Goal: Task Accomplishment & Management: Use online tool/utility

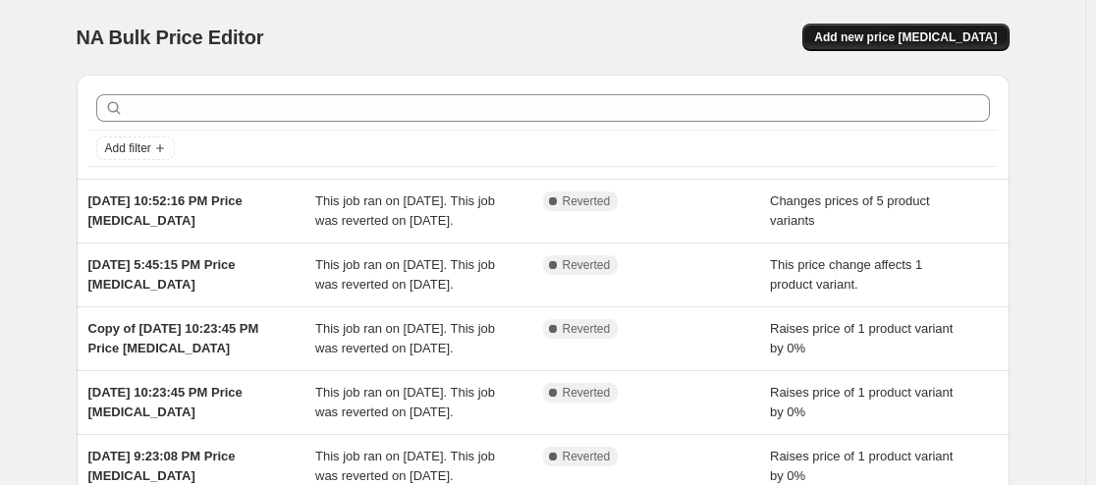
click at [926, 37] on span "Add new price change job" at bounding box center [905, 37] width 183 height 16
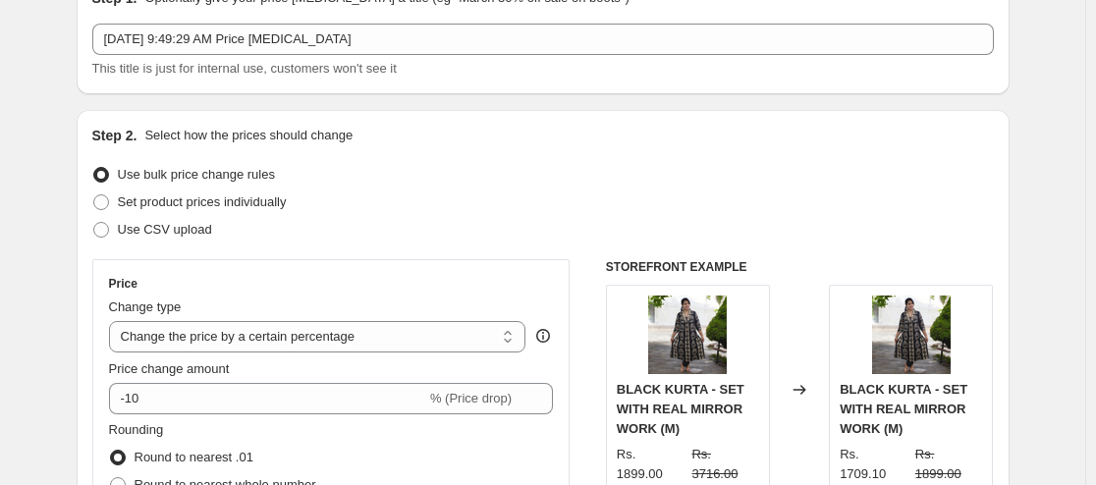
scroll to position [196, 0]
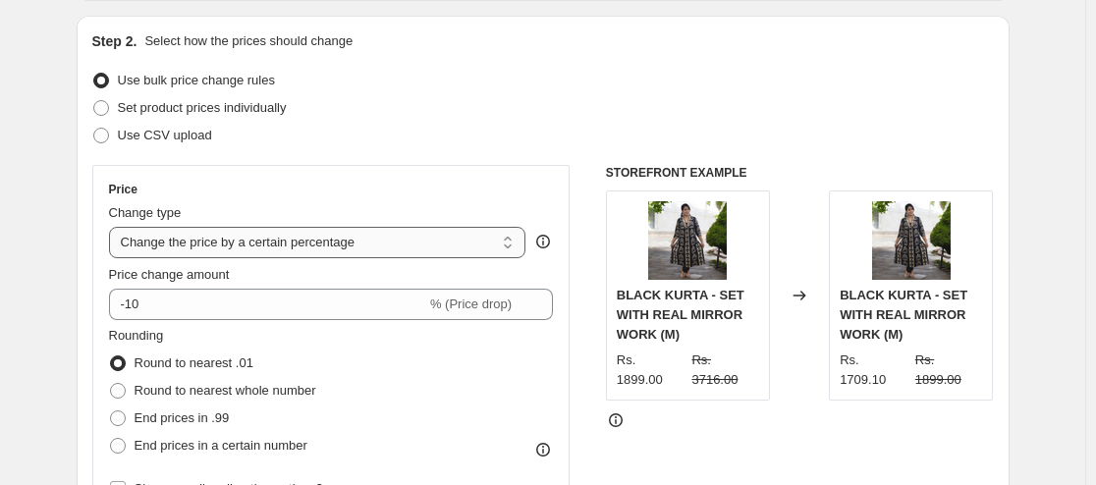
click at [496, 238] on select "Change the price to a certain amount Change the price by a certain amount Chang…" at bounding box center [317, 242] width 417 height 31
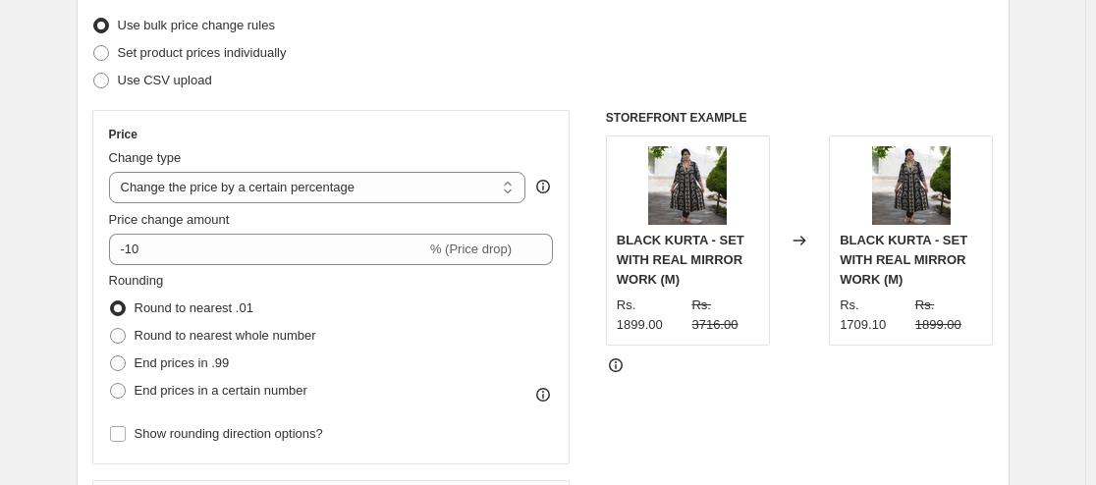
scroll to position [295, 0]
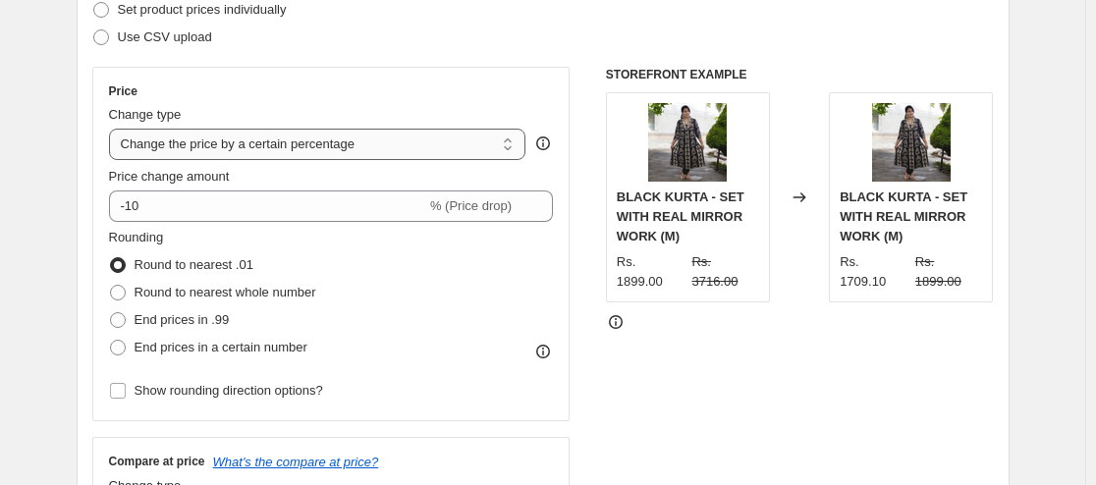
click at [462, 138] on select "Change the price to a certain amount Change the price by a certain amount Chang…" at bounding box center [317, 144] width 417 height 31
select select "no_change"
click at [113, 129] on select "Change the price to a certain amount Change the price by a certain amount Chang…" at bounding box center [317, 144] width 417 height 31
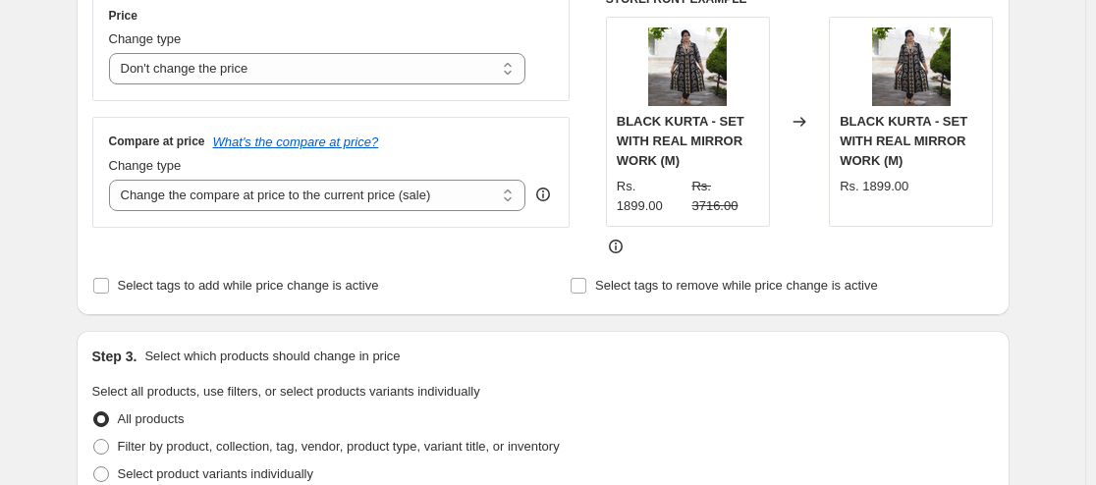
scroll to position [491, 0]
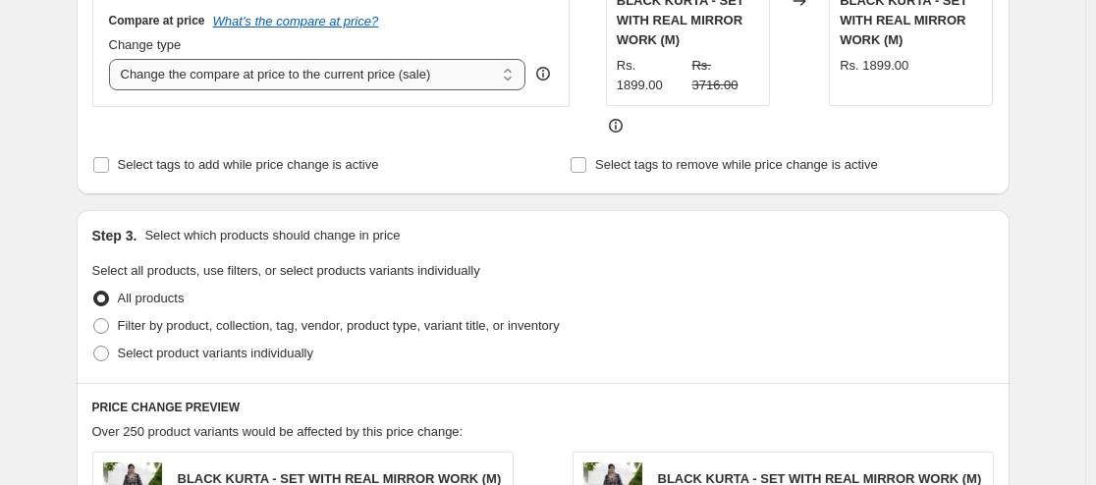
click at [403, 68] on select "Change the compare at price to the current price (sale) Change the compare at p…" at bounding box center [317, 74] width 417 height 31
select select "percentage"
click at [113, 59] on select "Change the compare at price to the current price (sale) Change the compare at p…" at bounding box center [317, 74] width 417 height 31
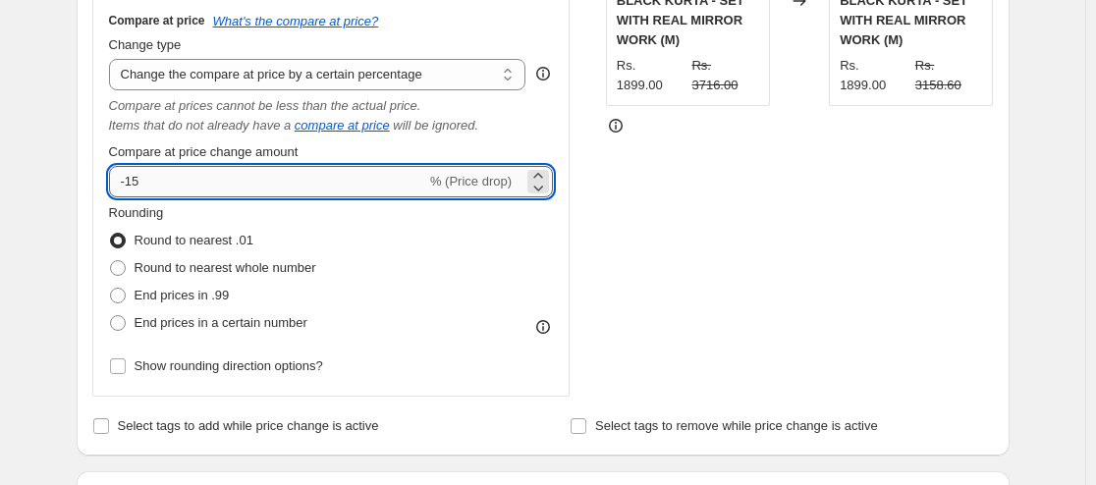
drag, startPoint x: 157, startPoint y: 183, endPoint x: 115, endPoint y: 191, distance: 43.1
click at [115, 191] on input "-15" at bounding box center [267, 181] width 317 height 31
click at [506, 236] on div "Rounding Round to nearest .01 Round to nearest whole number End prices in .99 E…" at bounding box center [331, 270] width 445 height 134
drag, startPoint x: 134, startPoint y: 195, endPoint x: 122, endPoint y: 189, distance: 13.2
click at [112, 191] on div "Compare at price What's the compare at price? Change type Change the compare at…" at bounding box center [331, 196] width 478 height 401
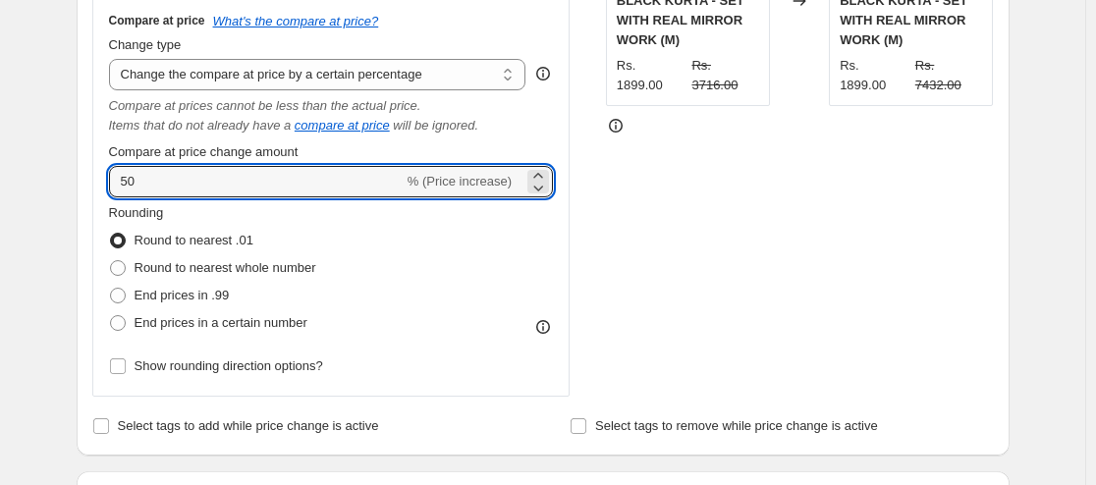
type input "50"
click at [427, 259] on div "Rounding Round to nearest .01 Round to nearest whole number End prices in .99 E…" at bounding box center [331, 270] width 445 height 134
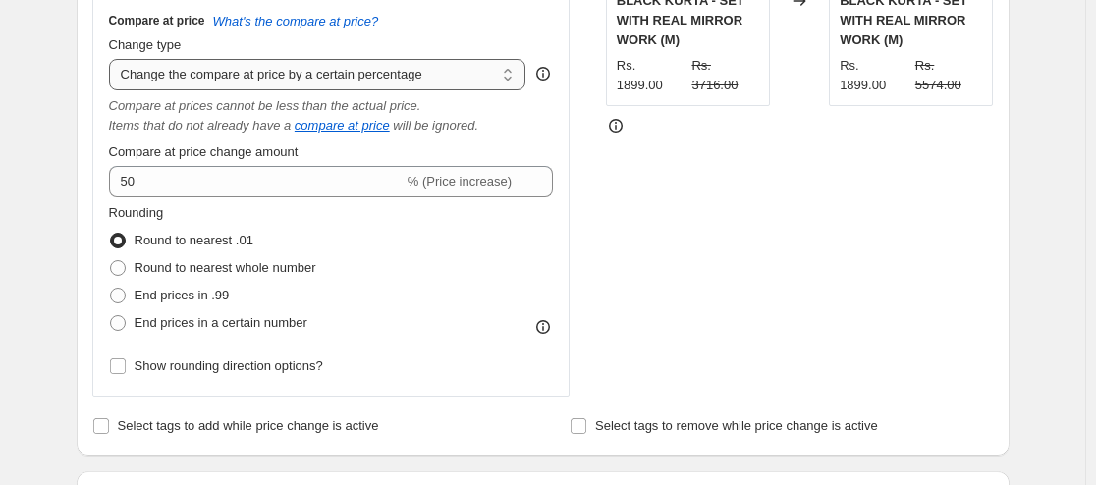
click at [420, 71] on select "Change the compare at price to the current price (sale) Change the compare at p…" at bounding box center [317, 74] width 417 height 31
select select "pp"
click at [113, 59] on select "Change the compare at price to the current price (sale) Change the compare at p…" at bounding box center [317, 74] width 417 height 31
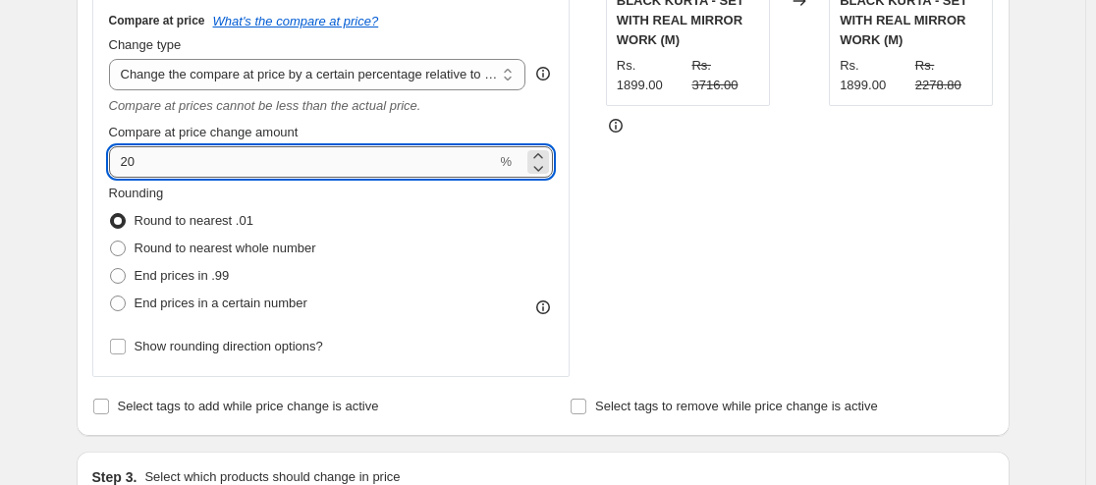
drag, startPoint x: 154, startPoint y: 161, endPoint x: 127, endPoint y: 168, distance: 28.3
click at [127, 168] on input "20" at bounding box center [303, 161] width 388 height 31
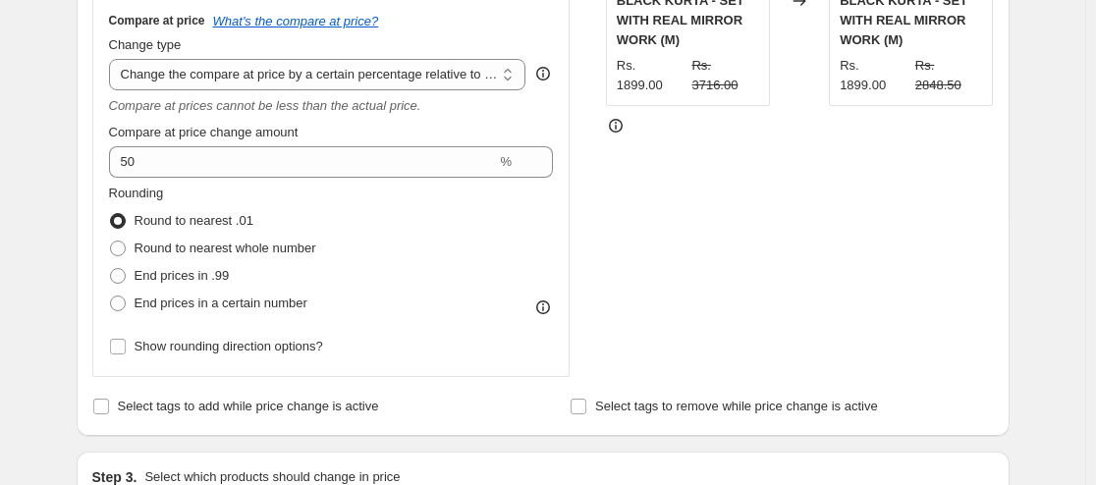
click at [455, 215] on div "Rounding Round to nearest .01 Round to nearest whole number End prices in .99 E…" at bounding box center [331, 251] width 445 height 134
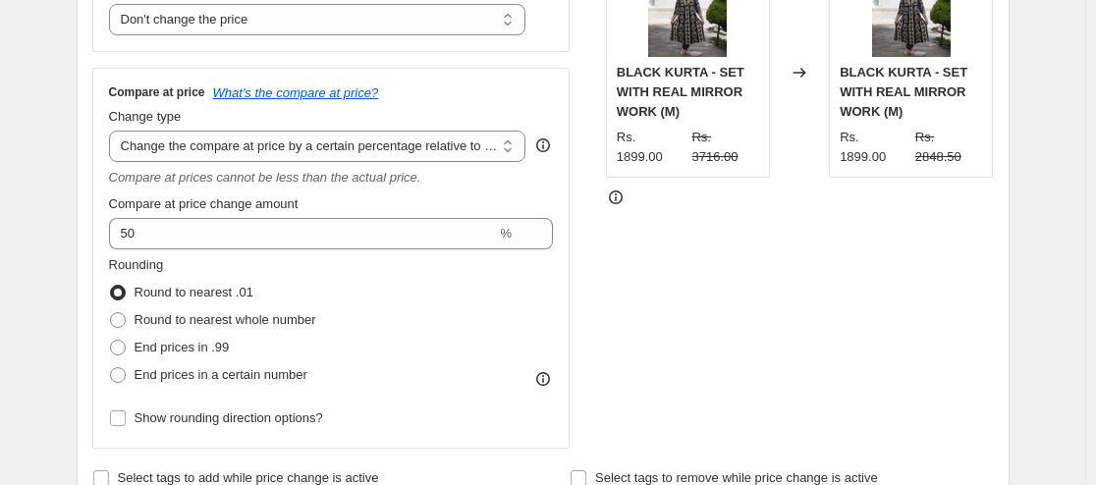
scroll to position [393, 0]
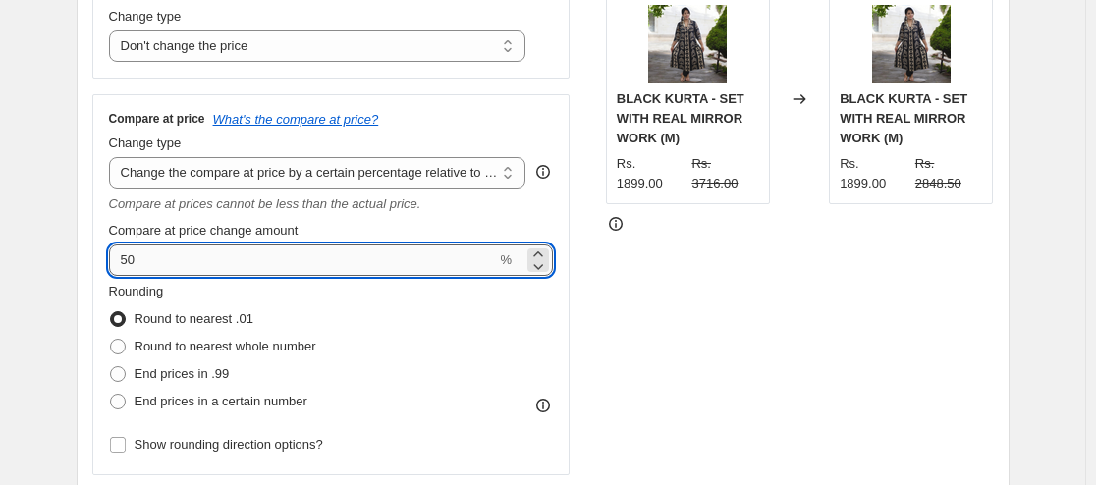
click at [134, 262] on input "50" at bounding box center [303, 259] width 388 height 31
type input "59"
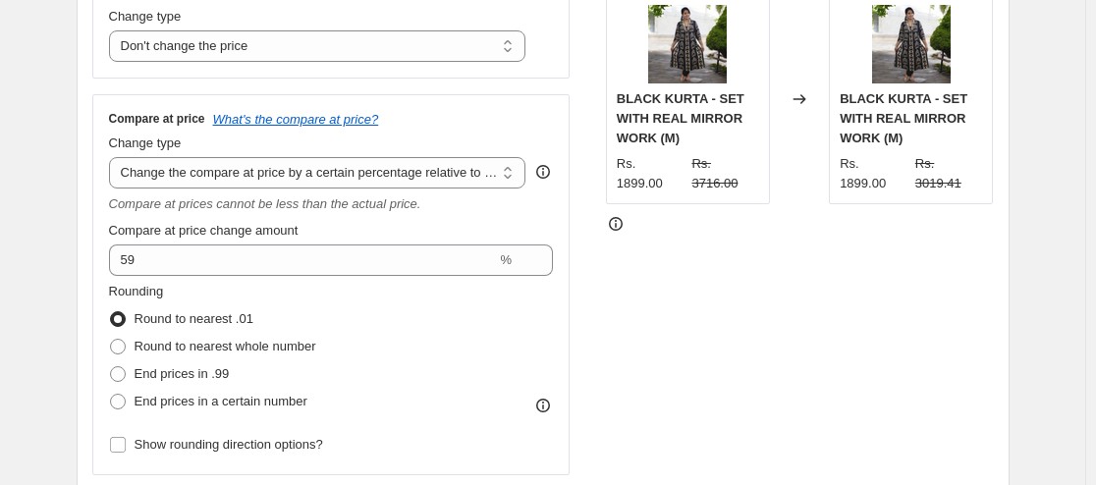
click at [465, 315] on div "Rounding Round to nearest .01 Round to nearest whole number End prices in .99 E…" at bounding box center [331, 349] width 445 height 134
click at [296, 174] on select "Change the compare at price to the current price (sale) Change the compare at p…" at bounding box center [317, 172] width 417 height 31
click at [113, 157] on select "Change the compare at price to the current price (sale) Change the compare at p…" at bounding box center [317, 172] width 417 height 31
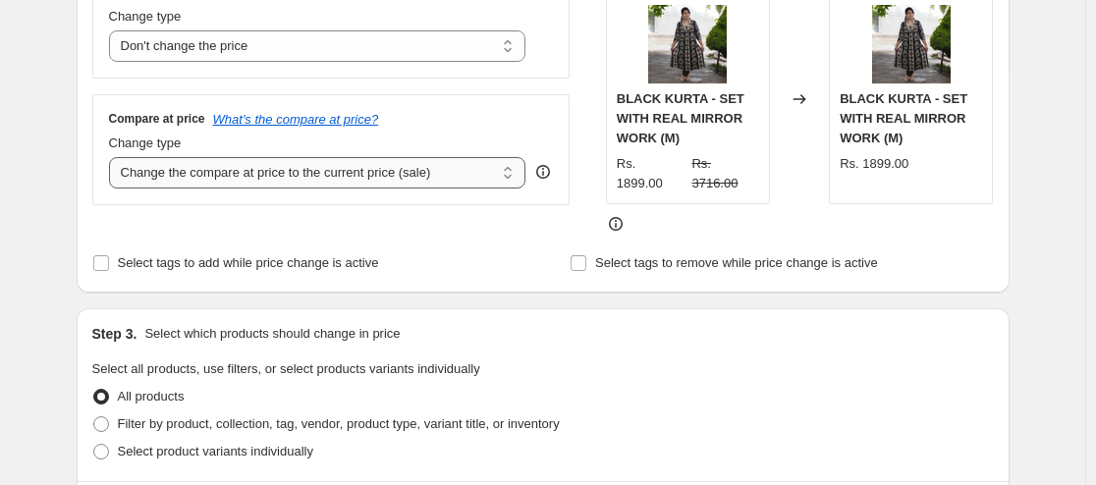
click at [338, 170] on select "Change the compare at price to the current price (sale) Change the compare at p…" at bounding box center [317, 172] width 417 height 31
click at [113, 157] on select "Change the compare at price to the current price (sale) Change the compare at p…" at bounding box center [317, 172] width 417 height 31
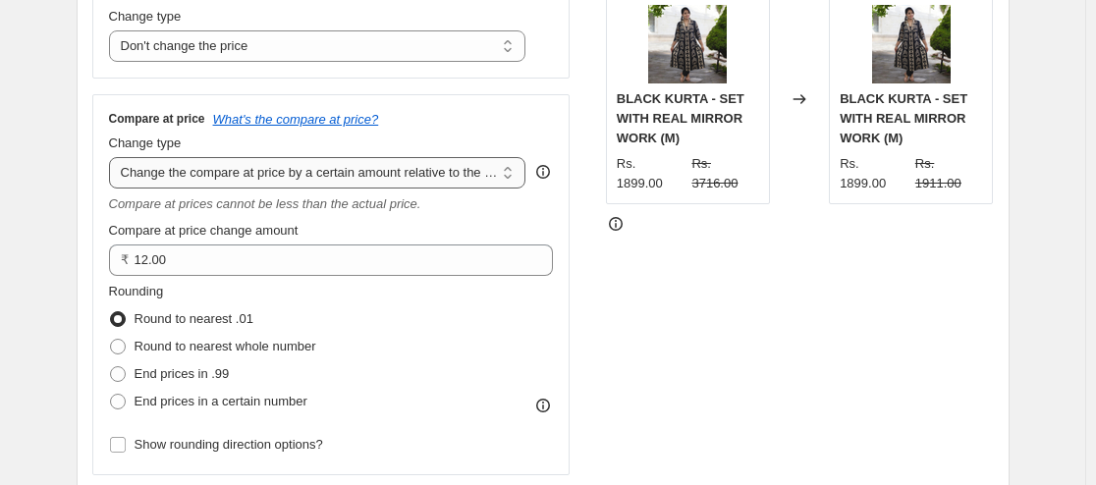
click at [516, 173] on select "Change the compare at price to the current price (sale) Change the compare at p…" at bounding box center [317, 172] width 417 height 31
select select "pp"
click at [113, 157] on select "Change the compare at price to the current price (sale) Change the compare at p…" at bounding box center [317, 172] width 417 height 31
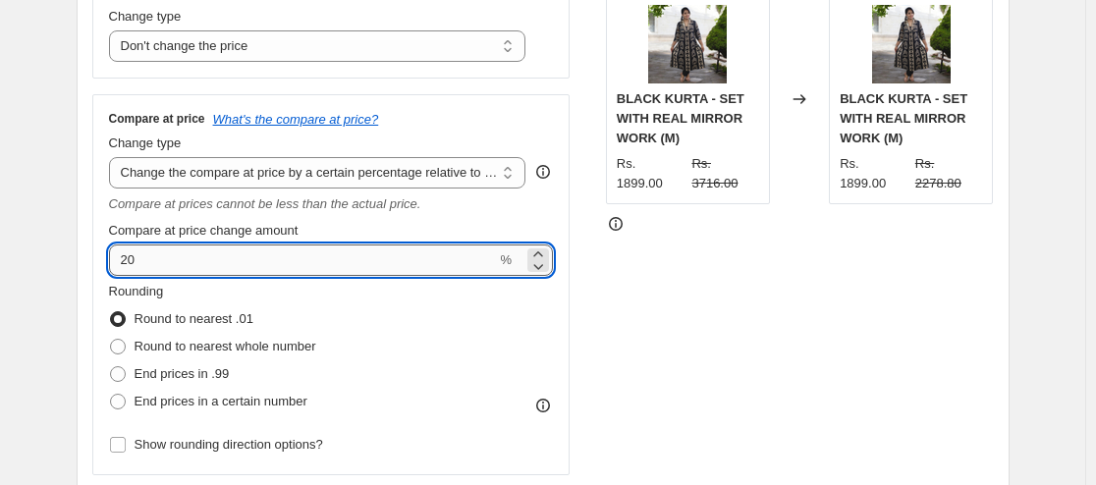
drag, startPoint x: 151, startPoint y: 260, endPoint x: 114, endPoint y: 263, distance: 37.4
click at [114, 263] on input "20" at bounding box center [303, 259] width 388 height 31
click at [533, 319] on div "Rounding Round to nearest .01 Round to nearest whole number End prices in .99 E…" at bounding box center [331, 349] width 445 height 134
drag, startPoint x: 148, startPoint y: 265, endPoint x: 108, endPoint y: 265, distance: 40.3
click at [108, 265] on div "Compare at price What's the compare at price? Change type Change the compare at…" at bounding box center [331, 284] width 478 height 381
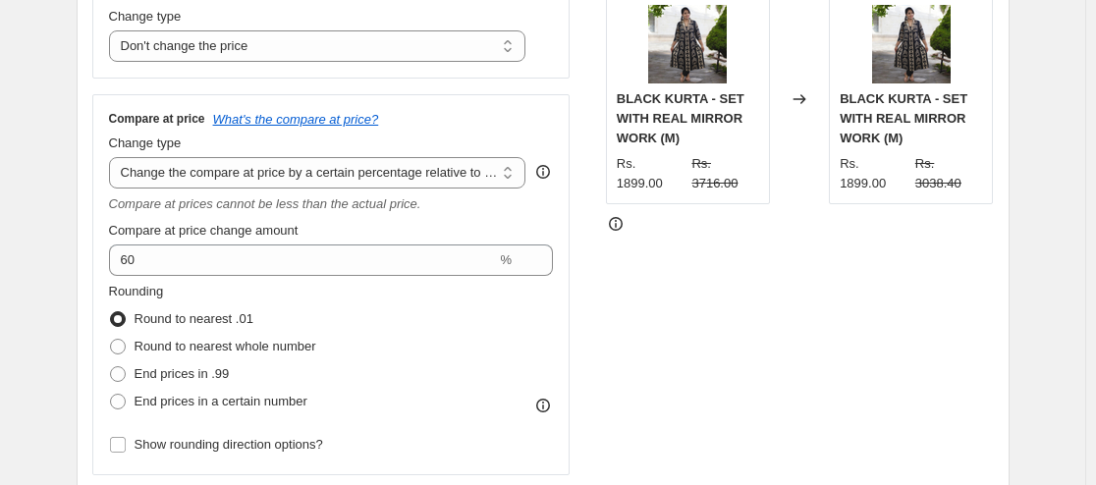
click at [428, 321] on div "Rounding Round to nearest .01 Round to nearest whole number End prices in .99 E…" at bounding box center [331, 349] width 445 height 134
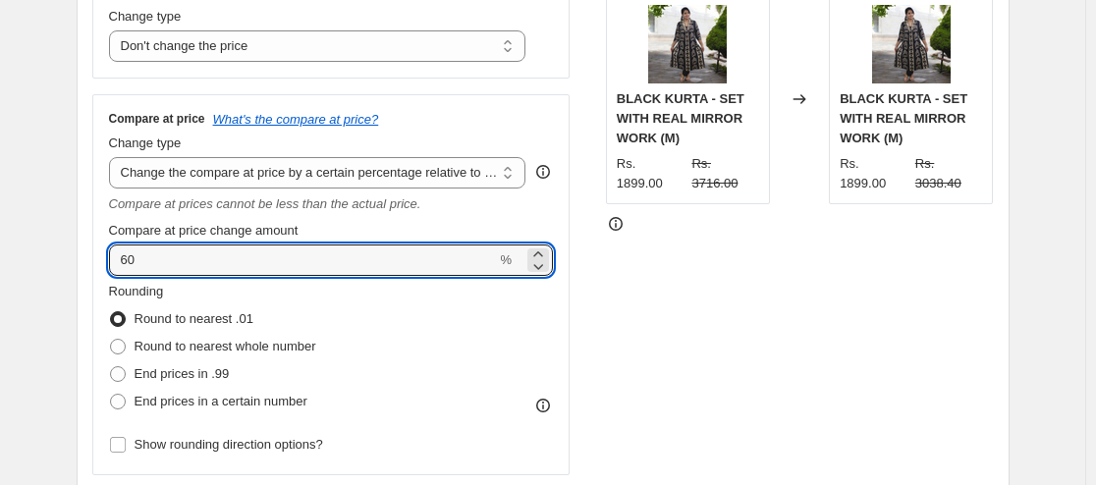
drag, startPoint x: 150, startPoint y: 262, endPoint x: 94, endPoint y: 262, distance: 56.0
click at [94, 262] on div "Step 2. Select how the prices should change Use bulk price change rules Set pro…" at bounding box center [543, 176] width 933 height 715
type input "100"
click at [511, 322] on div "Rounding Round to nearest .01 Round to nearest whole number End prices in .99 E…" at bounding box center [331, 349] width 445 height 134
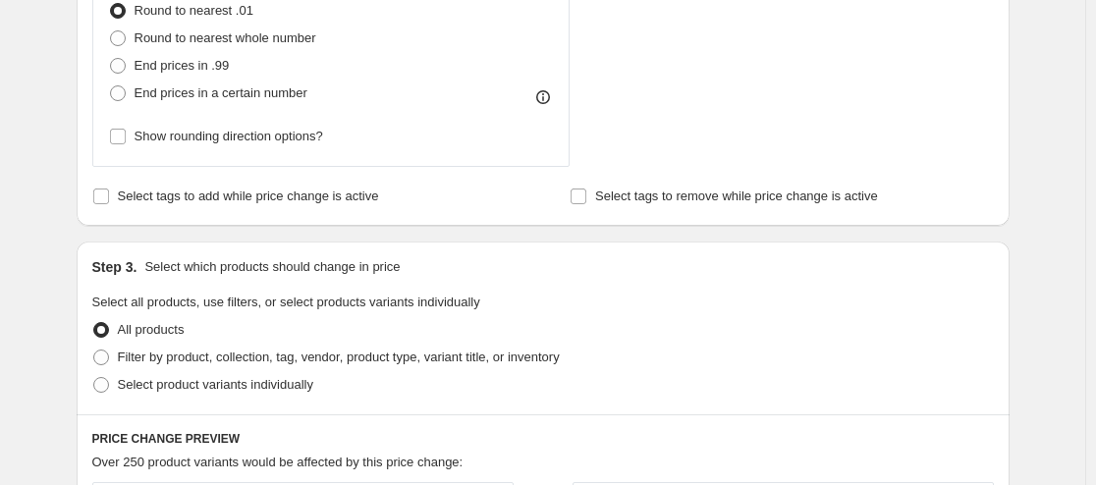
scroll to position [785, 0]
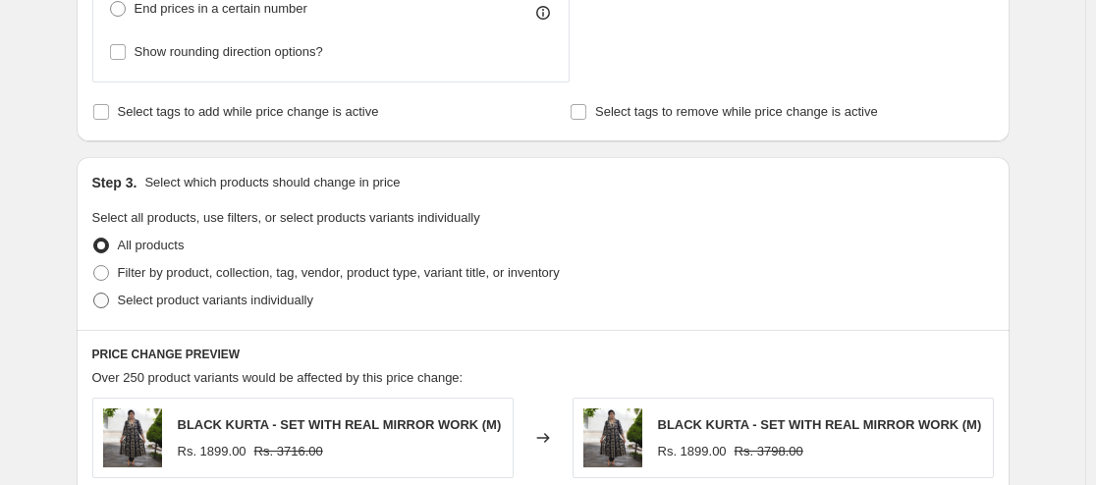
click at [105, 301] on span at bounding box center [101, 301] width 16 height 16
click at [94, 294] on input "Select product variants individually" at bounding box center [93, 293] width 1 height 1
radio input "true"
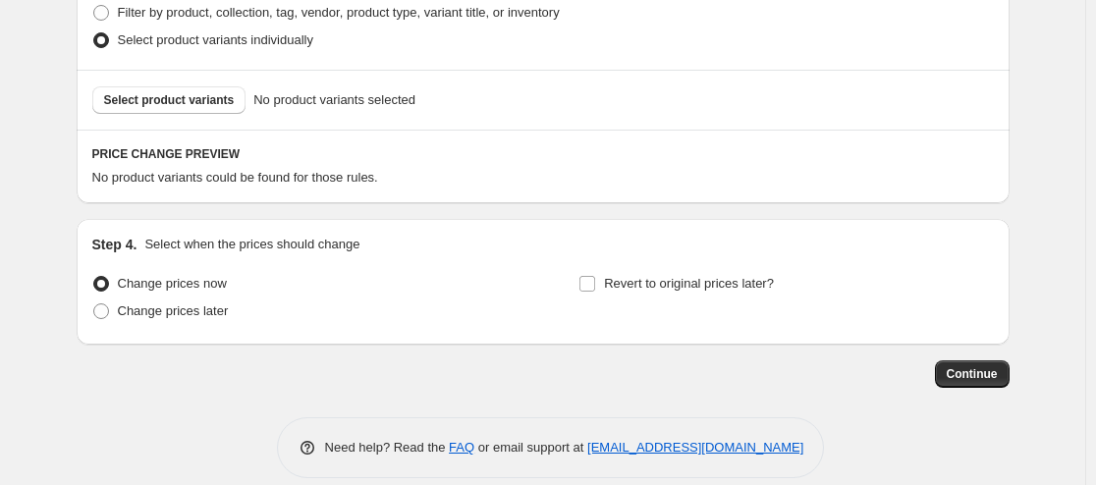
scroll to position [1069, 0]
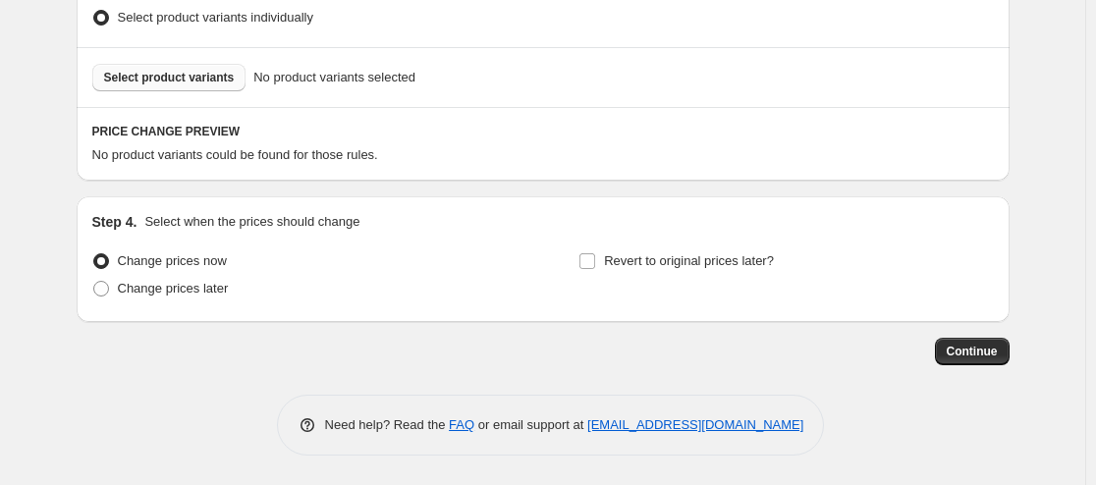
click at [194, 80] on span "Select product variants" at bounding box center [169, 78] width 131 height 16
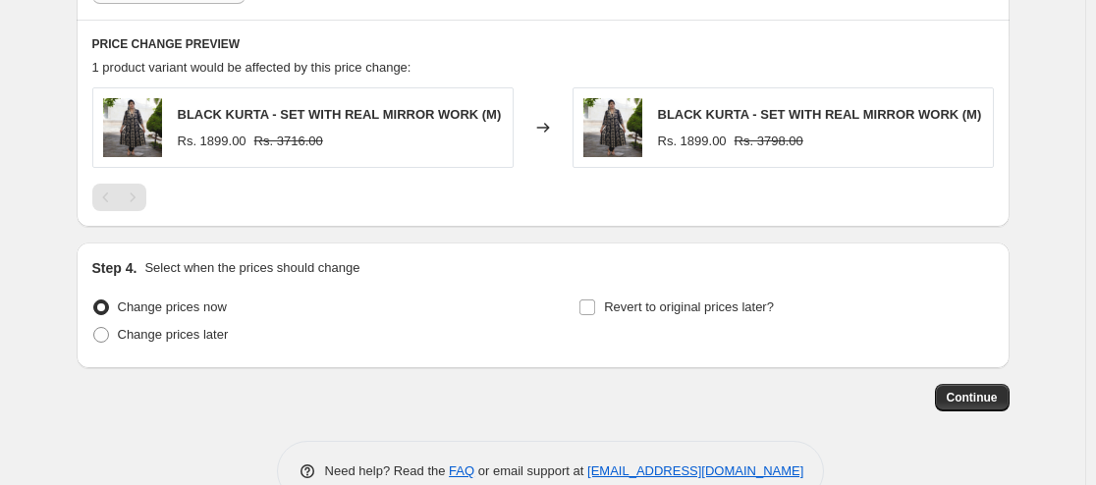
scroll to position [1167, 0]
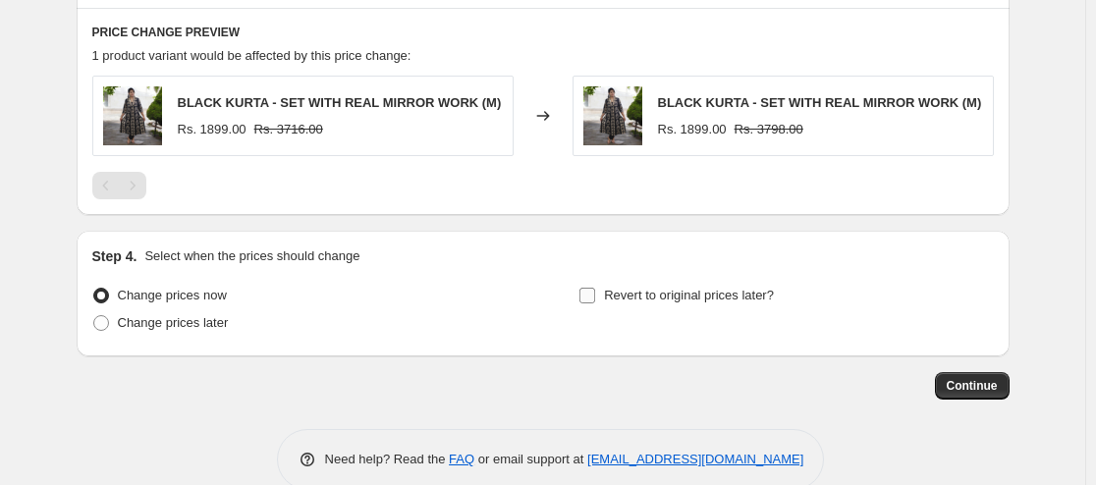
click at [589, 296] on input "Revert to original prices later?" at bounding box center [587, 296] width 16 height 16
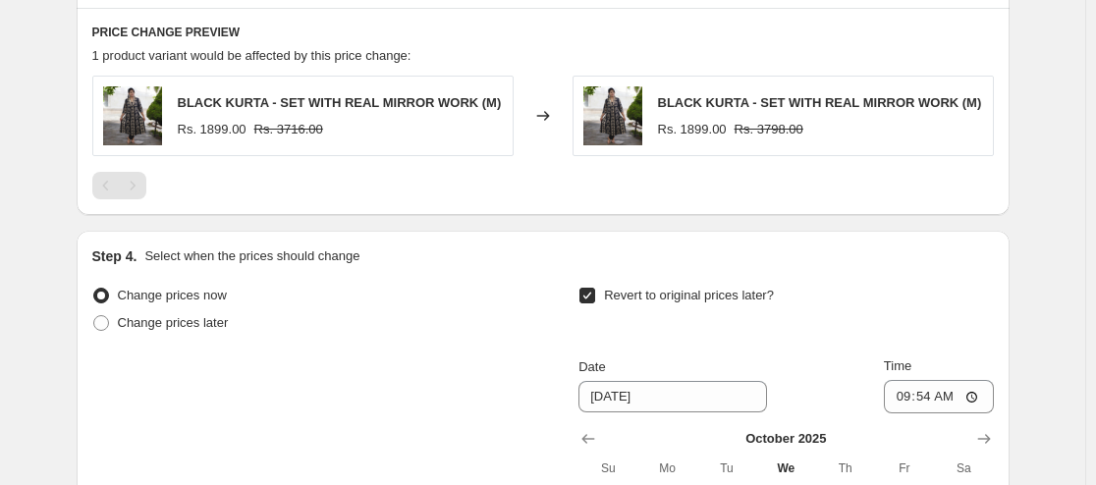
click at [589, 296] on input "Revert to original prices later?" at bounding box center [587, 296] width 16 height 16
checkbox input "false"
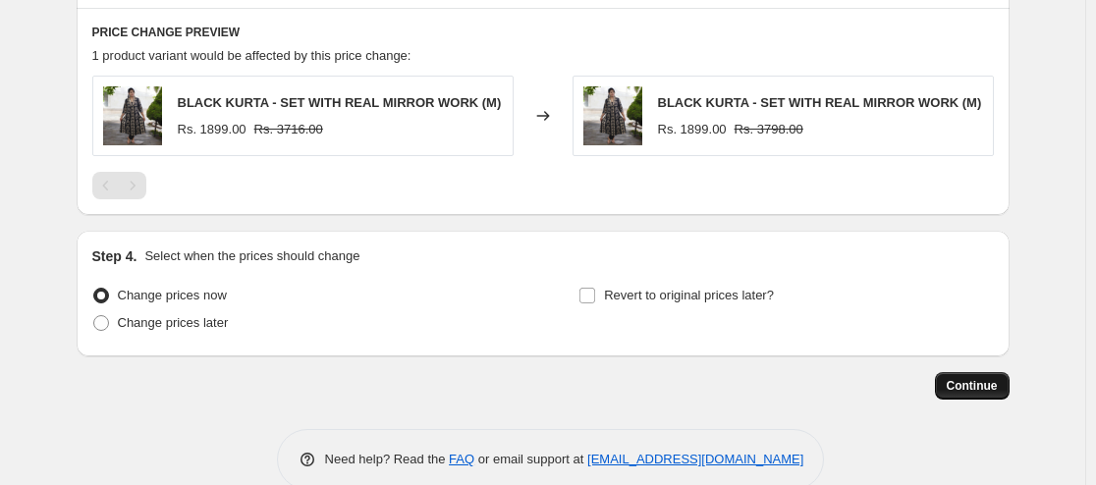
click at [995, 386] on span "Continue" at bounding box center [971, 386] width 51 height 16
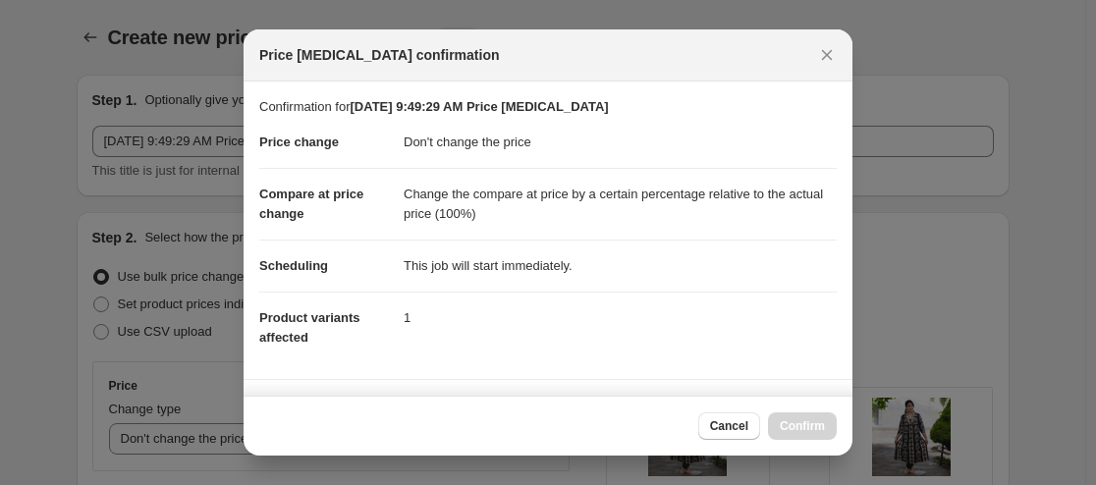
scroll to position [0, 0]
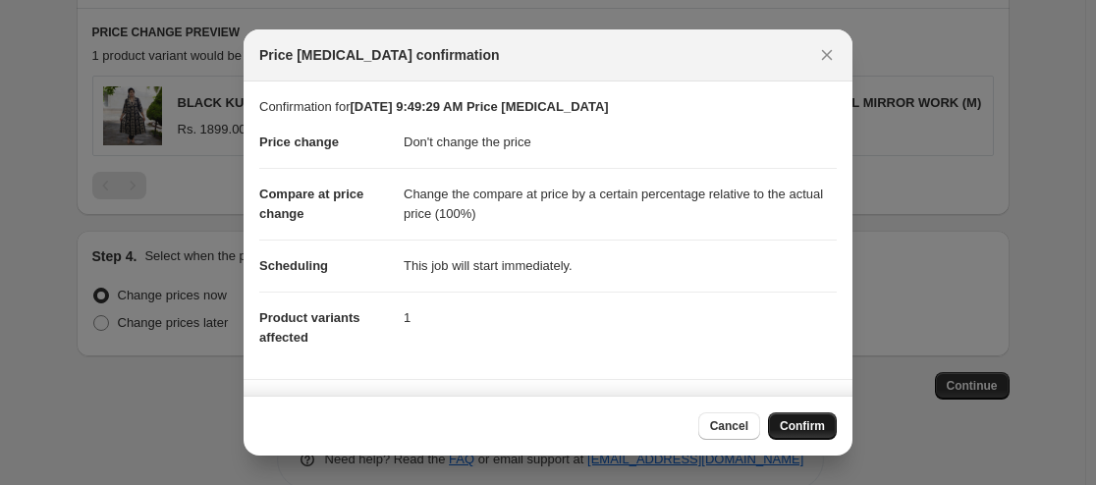
click at [799, 425] on span "Confirm" at bounding box center [802, 426] width 45 height 16
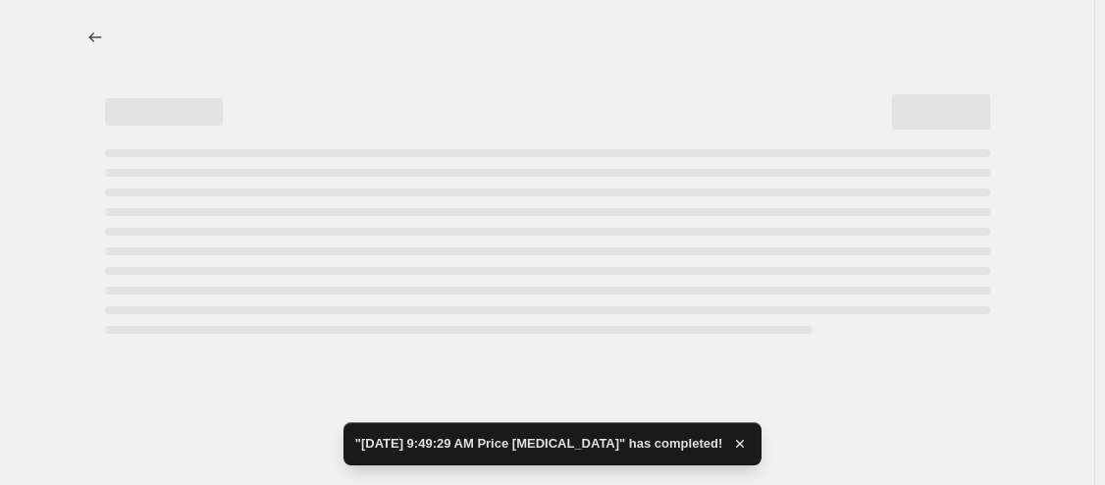
select select "no_change"
select select "pp"
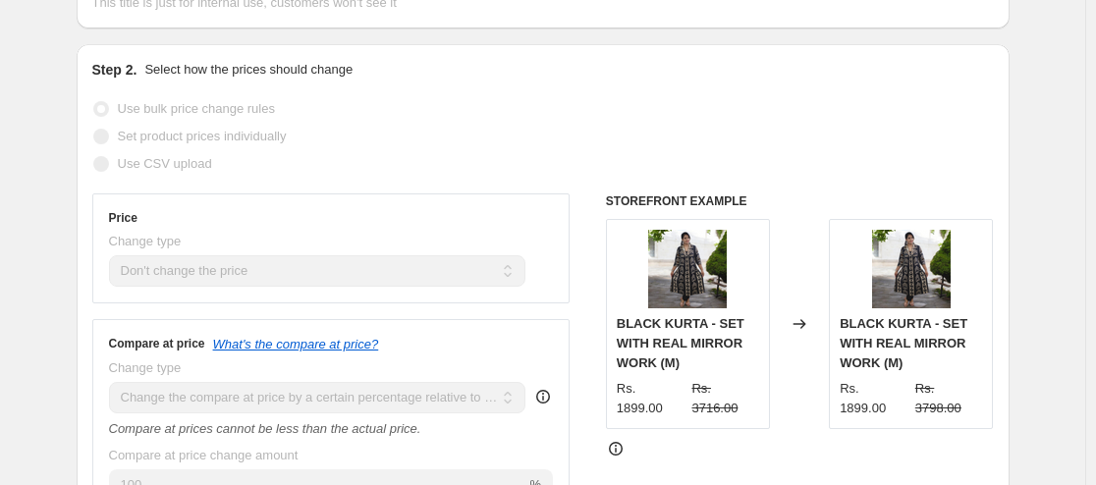
scroll to position [393, 0]
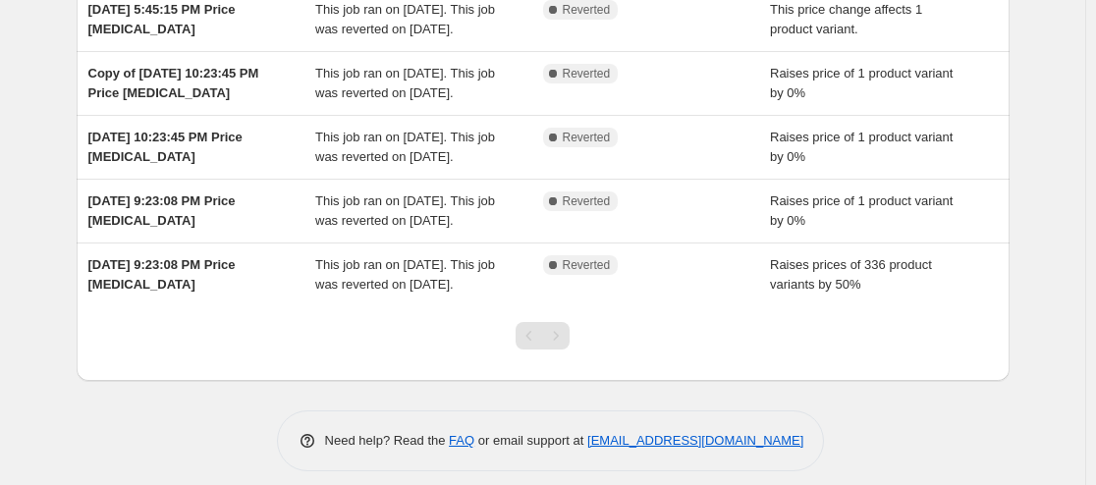
scroll to position [60, 0]
